Goal: Find specific page/section: Find specific page/section

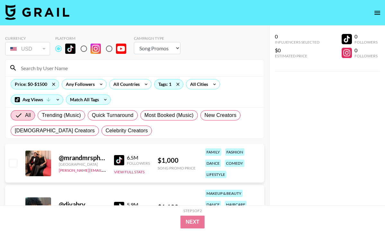
select select "Song"
click at [74, 66] on input at bounding box center [138, 68] width 243 height 10
paste input "@Eliandduli"
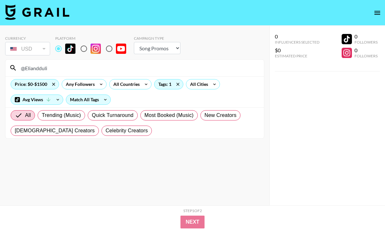
click at [24, 70] on input "@Eliandduli" at bounding box center [138, 68] width 243 height 10
type input "Eliandduli"
click at [54, 71] on input "Eliandduli" at bounding box center [138, 68] width 243 height 10
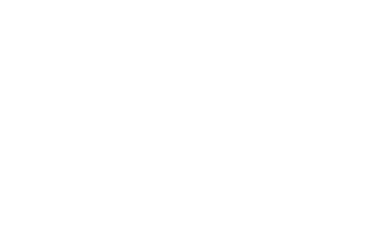
select select "Song"
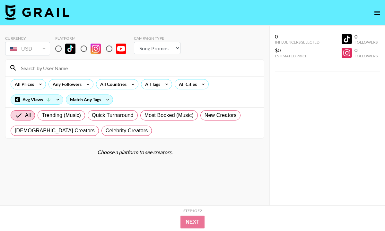
click at [76, 67] on input at bounding box center [138, 68] width 243 height 10
paste input "@Eliandduli"
type input "@Eliandduli"
click at [61, 50] on input "radio" at bounding box center [58, 48] width 13 height 13
radio input "true"
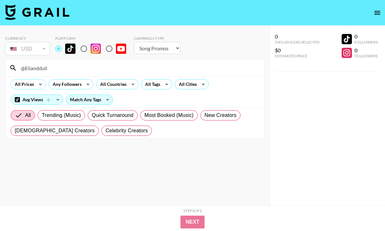
click at [24, 69] on input "@Eliandduli" at bounding box center [138, 68] width 243 height 10
click at [63, 63] on input "Eliandduli" at bounding box center [138, 68] width 243 height 10
click at [65, 66] on input "Eliandduli" at bounding box center [138, 68] width 243 height 10
click at [94, 143] on section "Currency USD USD ​ Platform Campaign Type Choose Type... Song Promos Brand Prom…" at bounding box center [134, 121] width 259 height 180
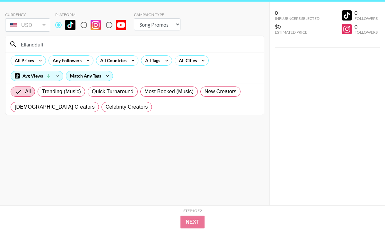
click at [62, 46] on input "Eliandduli" at bounding box center [138, 44] width 243 height 10
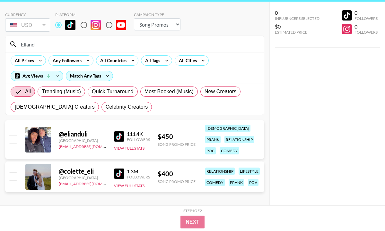
scroll to position [0, 0]
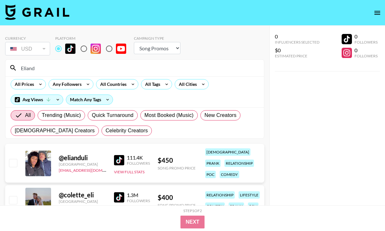
click at [118, 160] on img at bounding box center [119, 160] width 10 height 10
click at [84, 67] on input "Eliand" at bounding box center [138, 68] width 243 height 10
paste input "@aleexis_santiago"
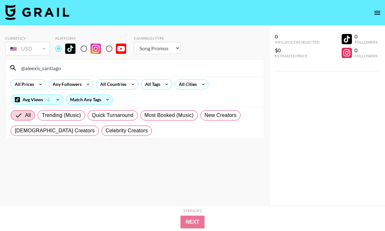
click at [23, 70] on input "@aleexis_santiago" at bounding box center [138, 68] width 243 height 10
click at [68, 68] on input "aleexis_santiago" at bounding box center [138, 68] width 243 height 10
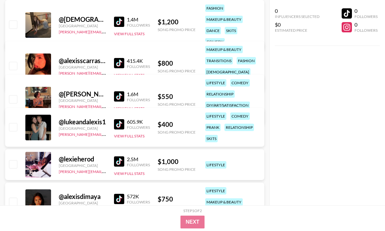
scroll to position [186, 0]
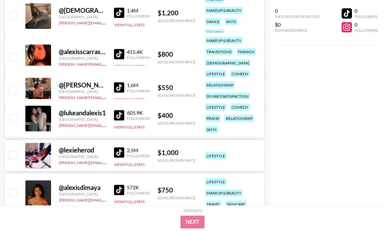
click at [117, 88] on img at bounding box center [119, 87] width 10 height 10
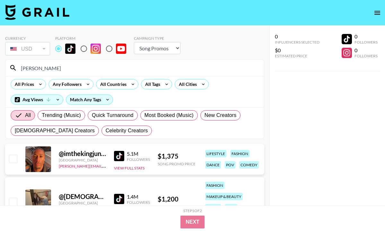
scroll to position [0, 0]
click at [93, 69] on input "Alexis" at bounding box center [138, 68] width 243 height 10
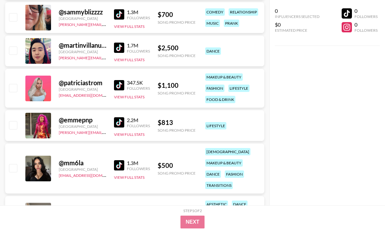
scroll to position [766, 0]
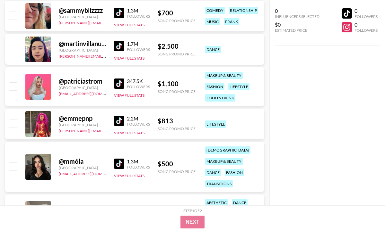
click at [121, 166] on img at bounding box center [119, 164] width 10 height 10
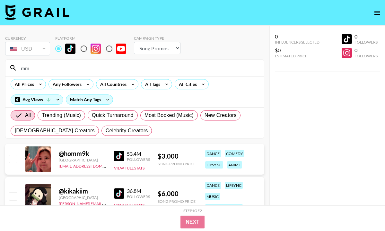
scroll to position [0, 0]
click at [55, 66] on input "mm" at bounding box center [138, 68] width 243 height 10
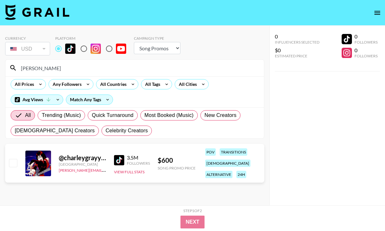
click at [115, 160] on img at bounding box center [119, 160] width 10 height 10
click at [67, 65] on input "charle" at bounding box center [138, 68] width 243 height 10
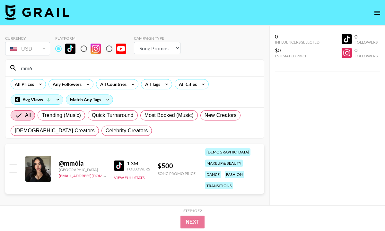
click at [79, 66] on input "mm6" at bounding box center [138, 68] width 243 height 10
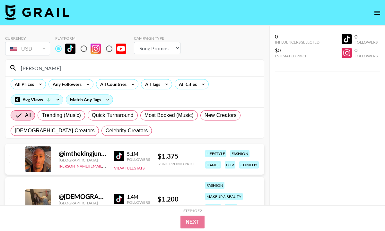
click at [64, 69] on input "Alexis" at bounding box center [138, 68] width 243 height 10
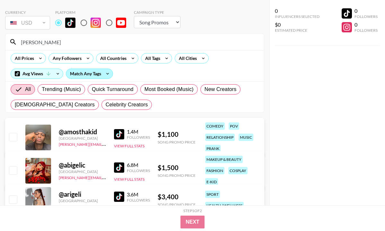
scroll to position [19, 0]
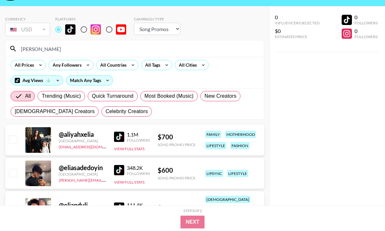
type input "Eliand"
